Goal: Information Seeking & Learning: Learn about a topic

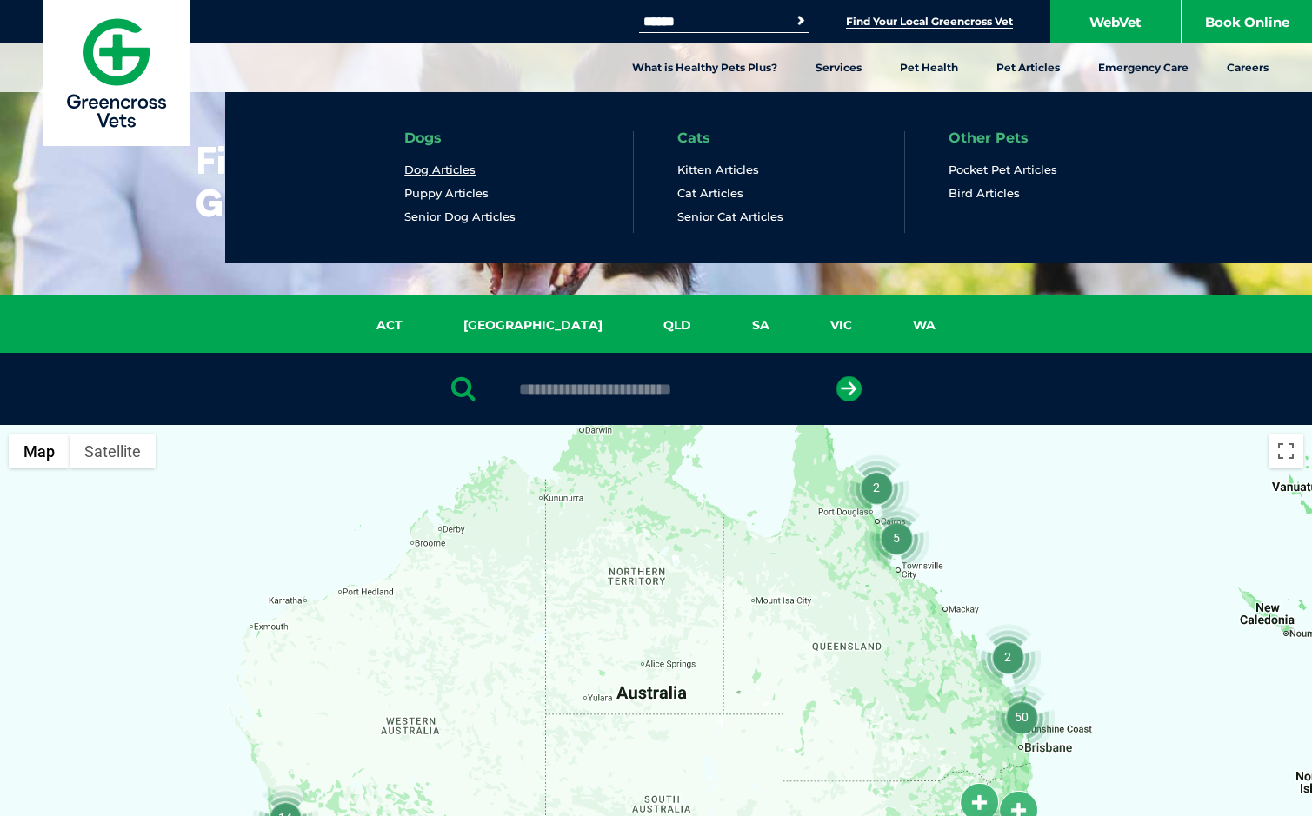
click at [441, 170] on link "Dog Articles" at bounding box center [439, 170] width 71 height 15
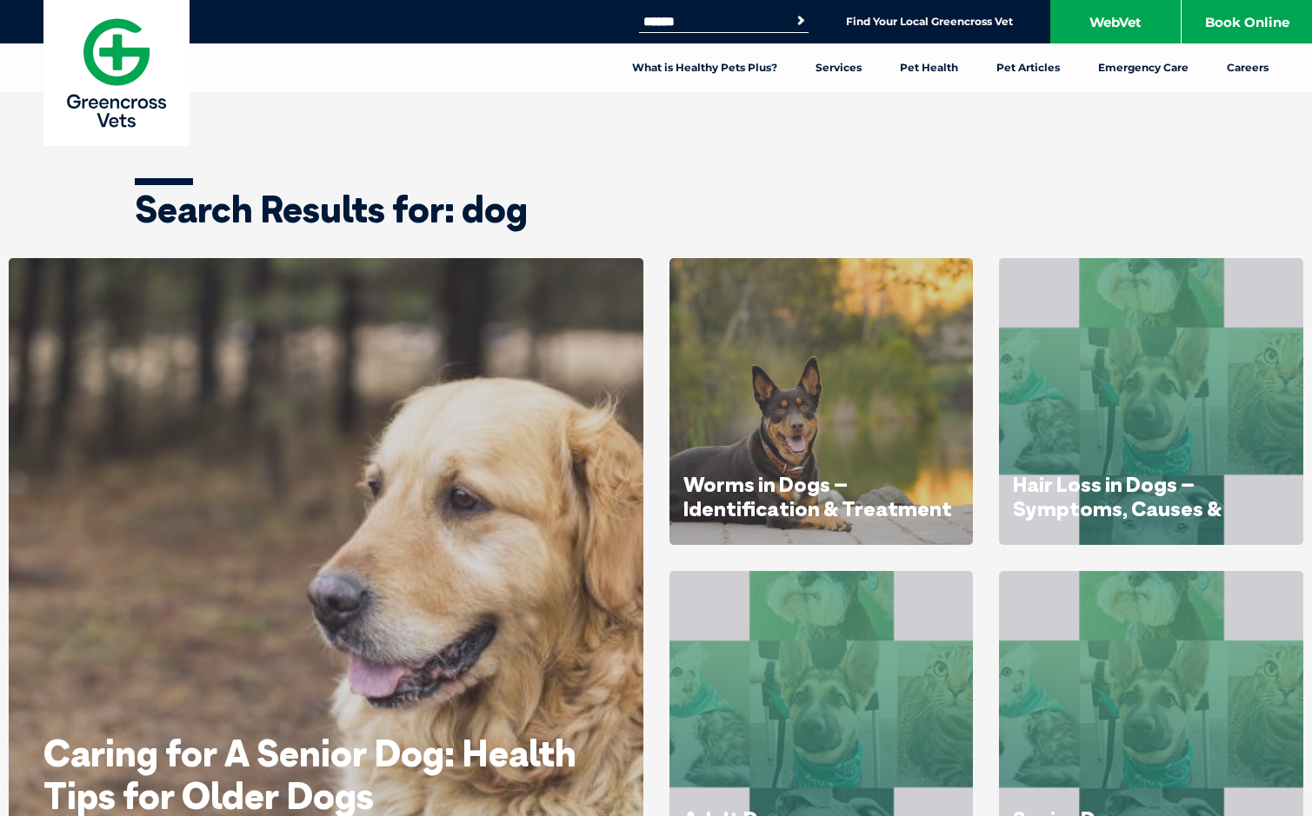
click at [708, 23] on input "Search for:" at bounding box center [713, 22] width 148 height 14
type input "***"
click at [792, 12] on button "Search" at bounding box center [800, 20] width 17 height 17
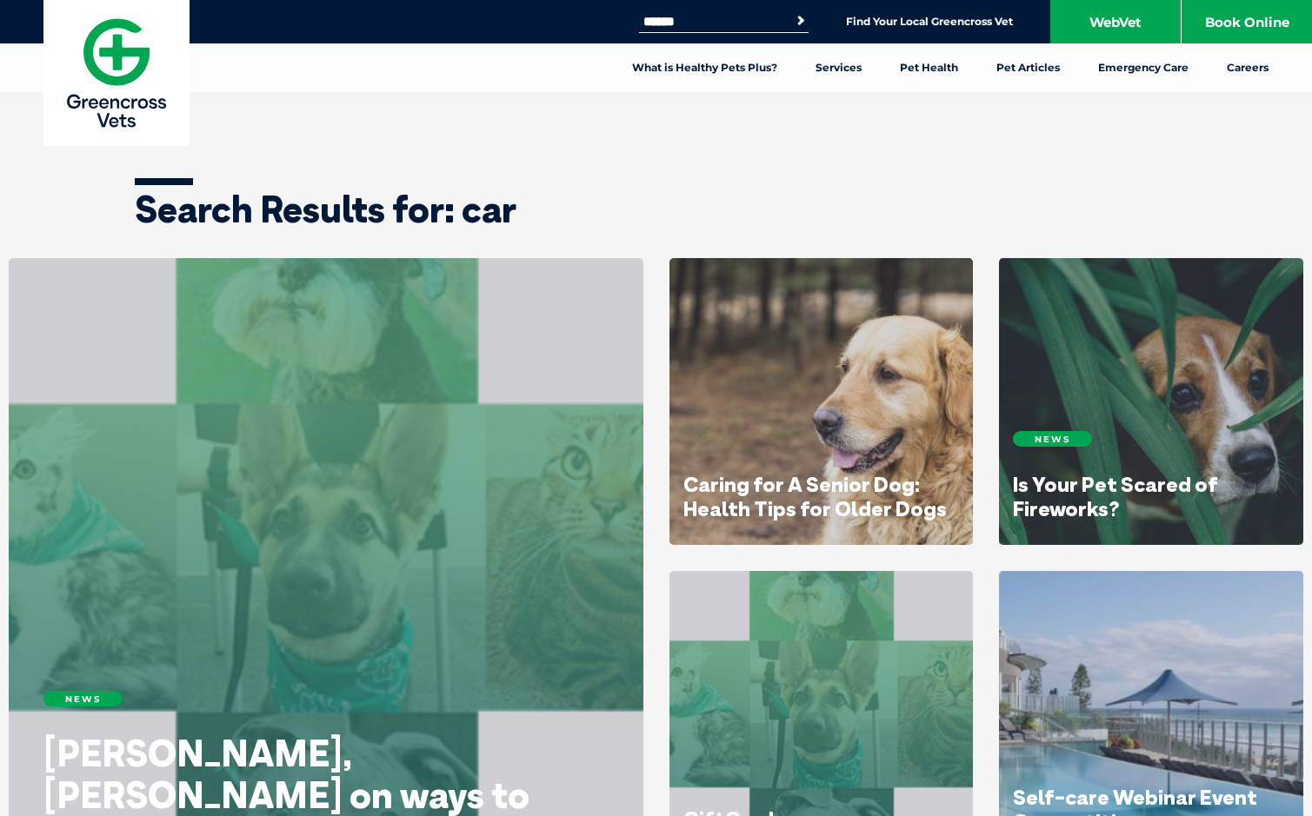
click at [728, 21] on input "Search for:" at bounding box center [713, 22] width 148 height 14
type input "******"
click at [792, 12] on button "Search" at bounding box center [800, 20] width 17 height 17
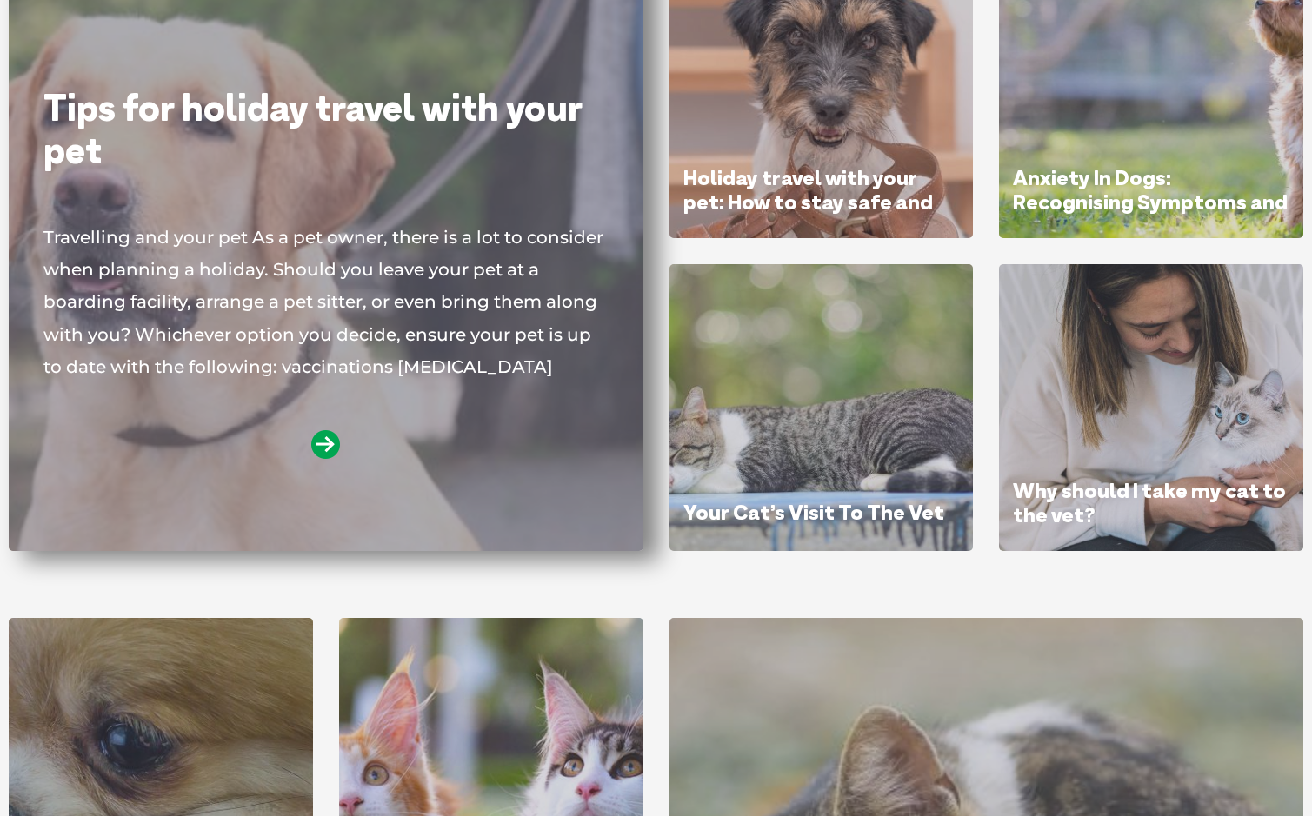
scroll to position [261, 0]
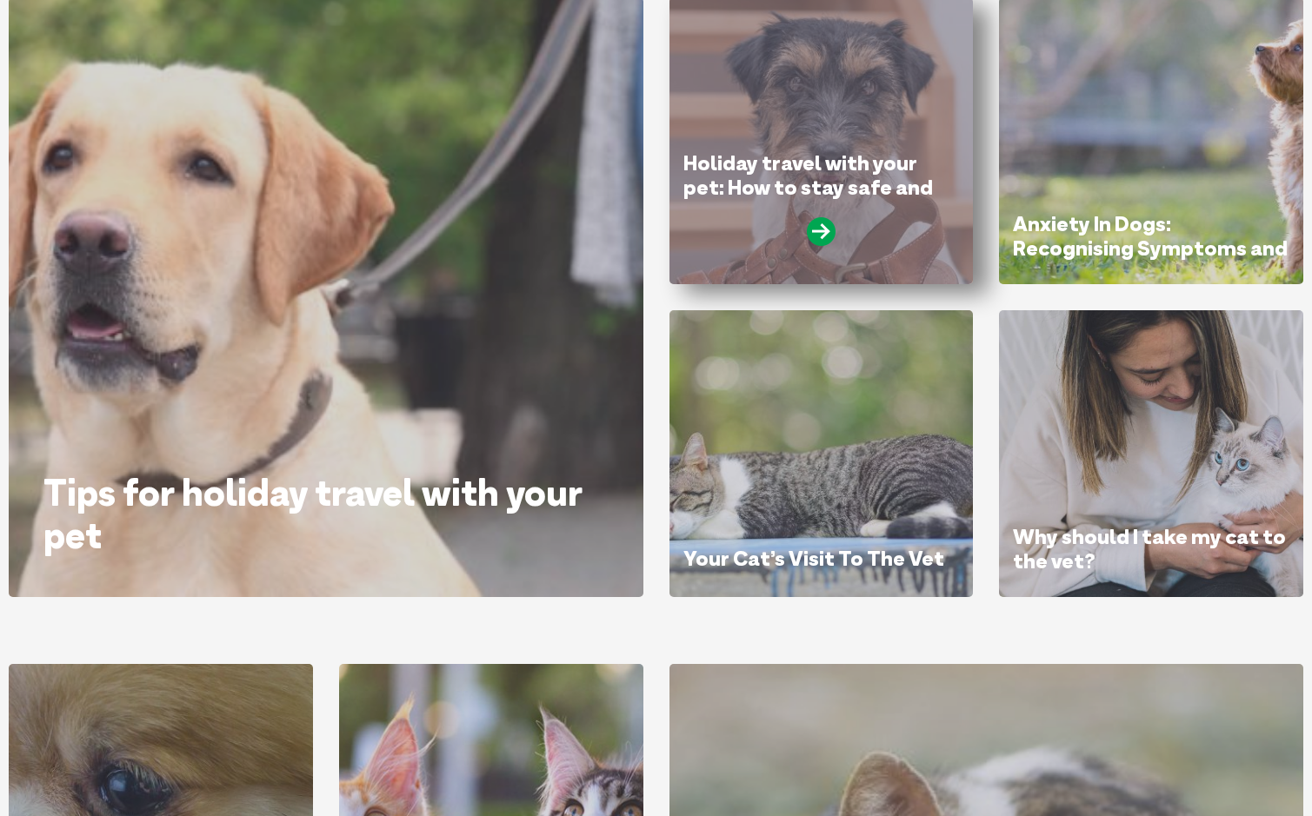
click at [770, 169] on link "Holiday travel with your pet: How to stay safe and avoid motion sickness!" at bounding box center [807, 187] width 249 height 74
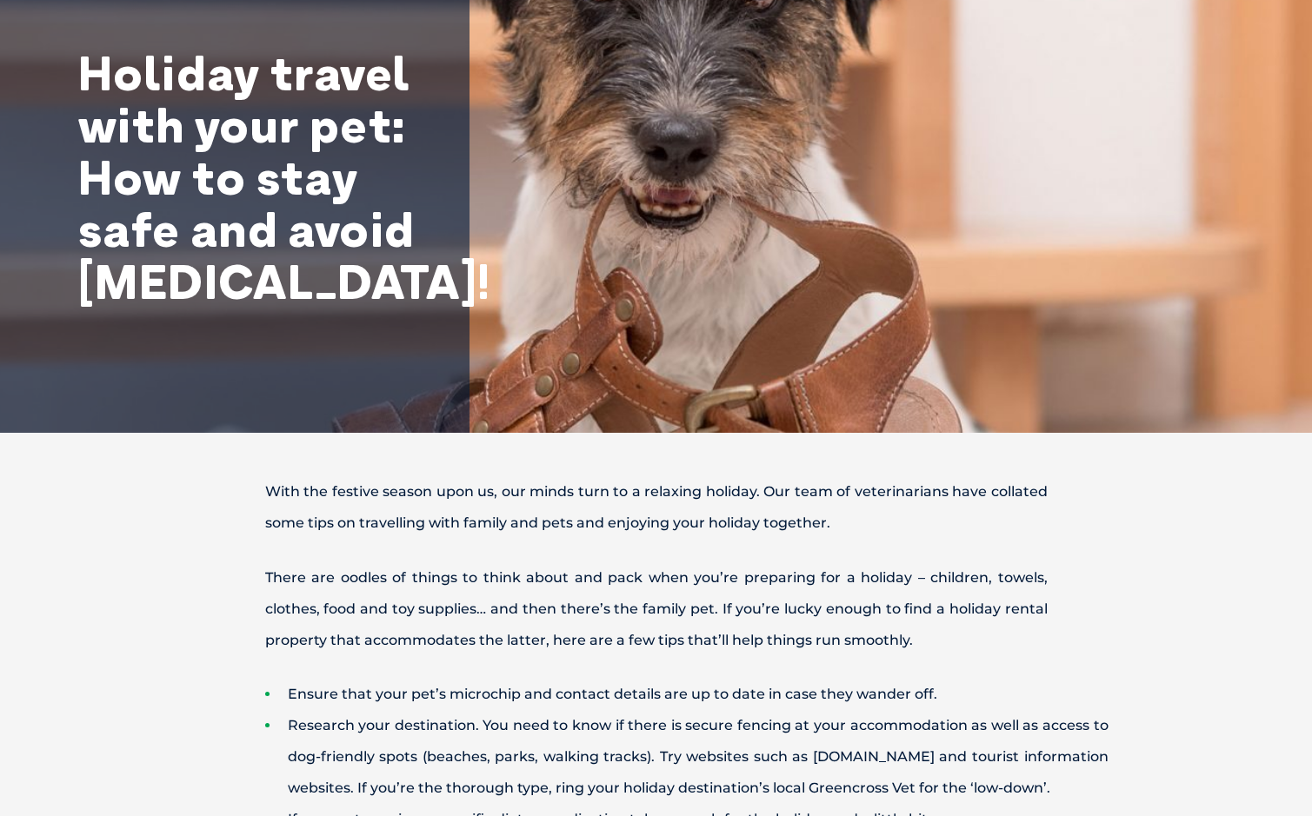
scroll to position [435, 0]
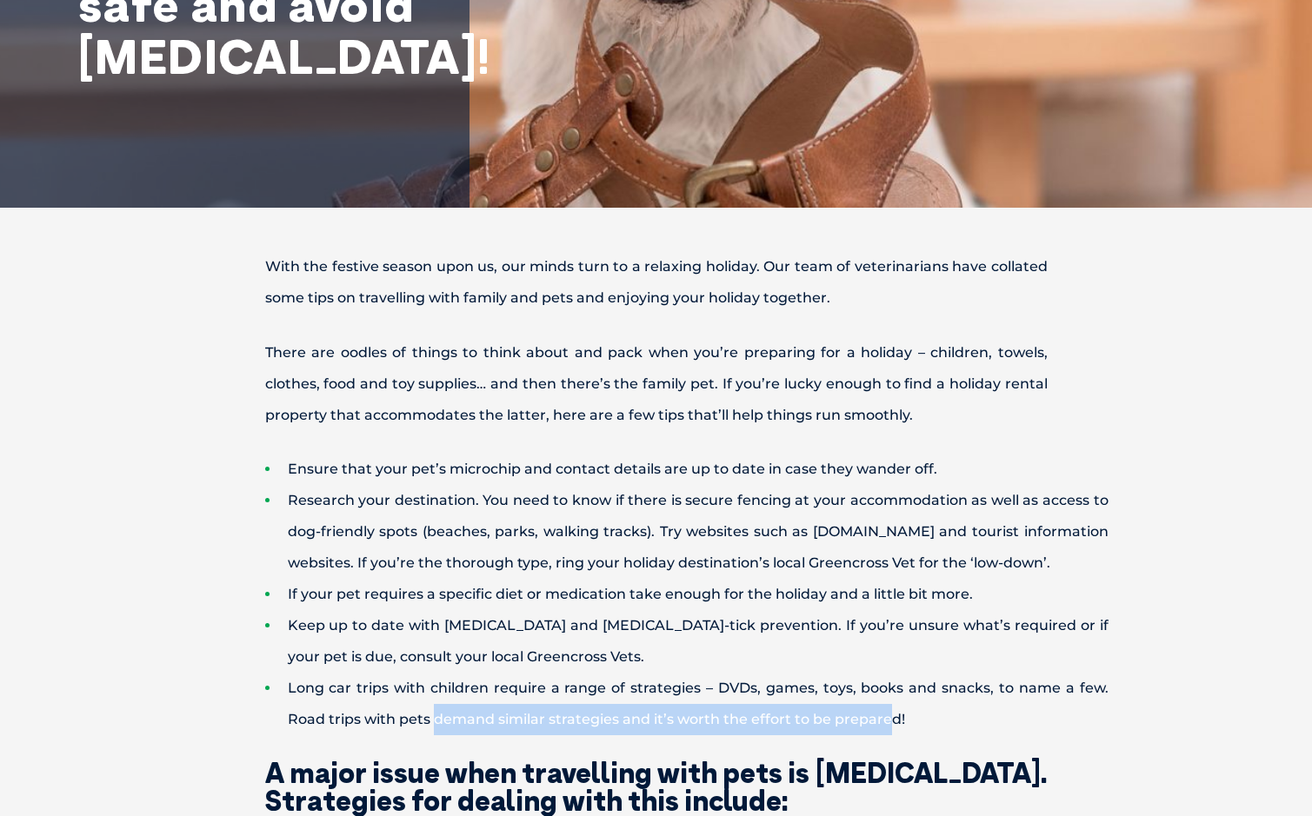
drag, startPoint x: 434, startPoint y: 752, endPoint x: 887, endPoint y: 738, distance: 453.1
click at [887, 735] on li "Long car trips with children require a range of strategies – DVDs, games, toys,…" at bounding box center [686, 704] width 843 height 63
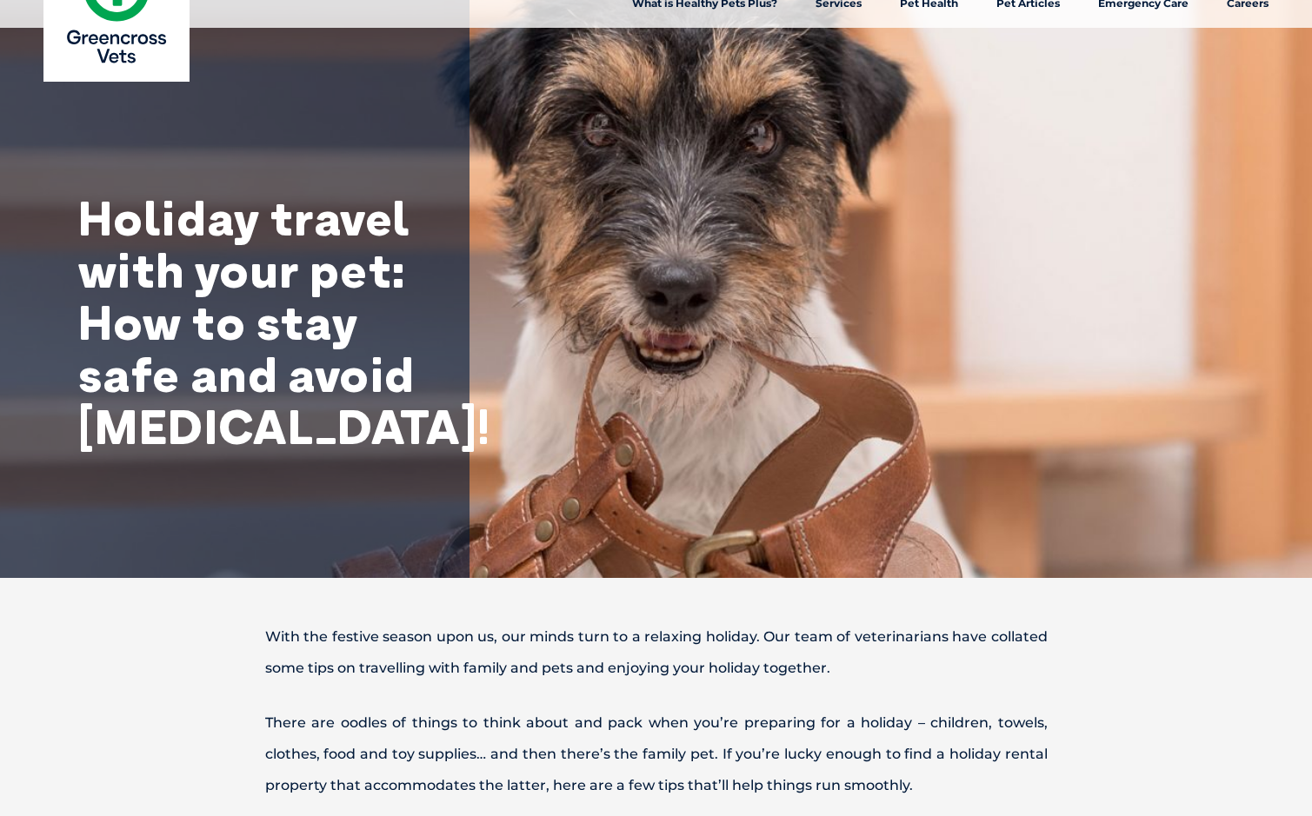
scroll to position [0, 0]
